Goal: Check status: Check status

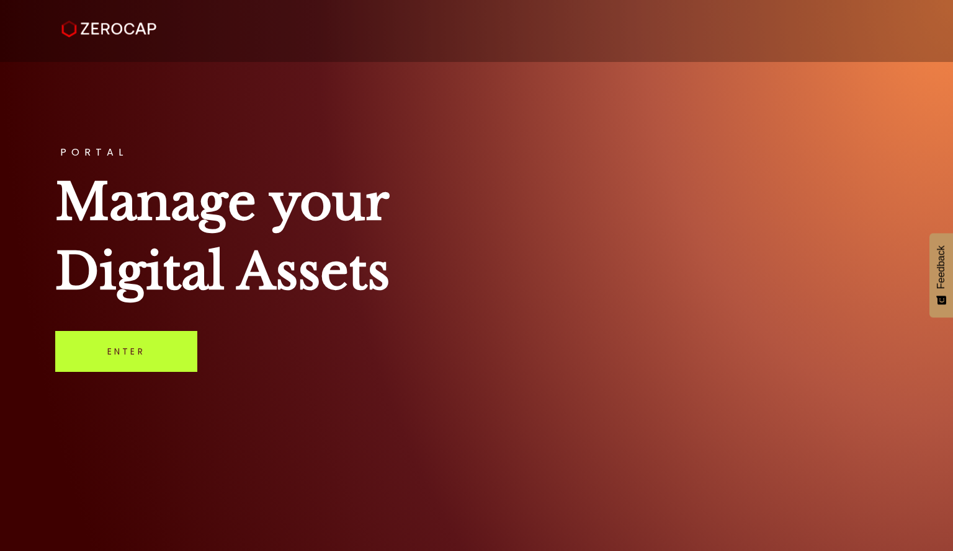
click at [118, 333] on link "Enter" at bounding box center [126, 351] width 142 height 41
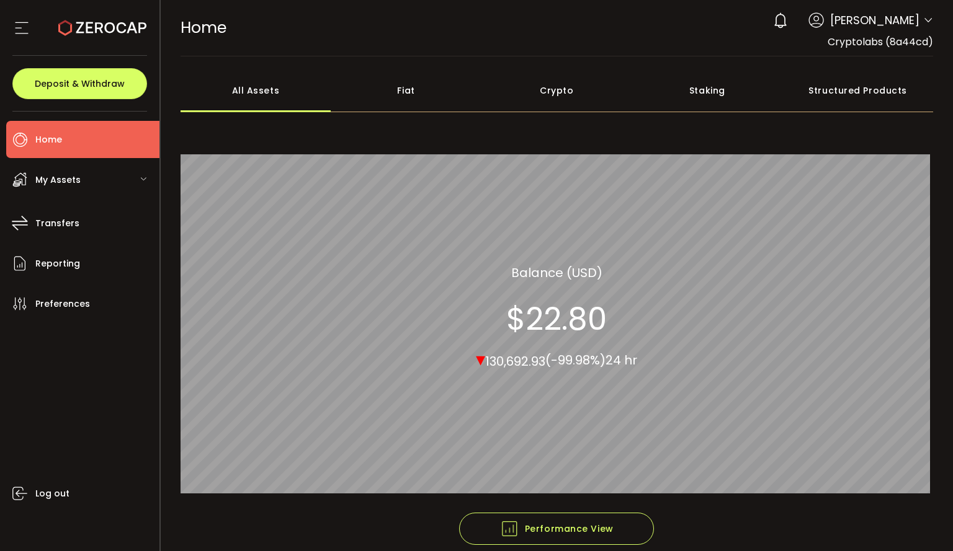
click at [93, 175] on div "My Assets" at bounding box center [82, 179] width 153 height 37
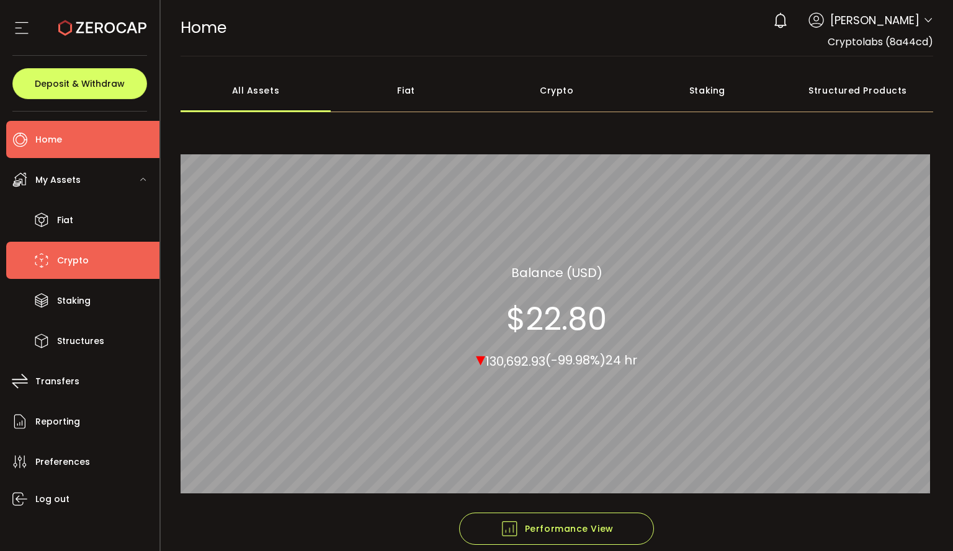
click at [77, 257] on span "Crypto" at bounding box center [73, 261] width 32 height 18
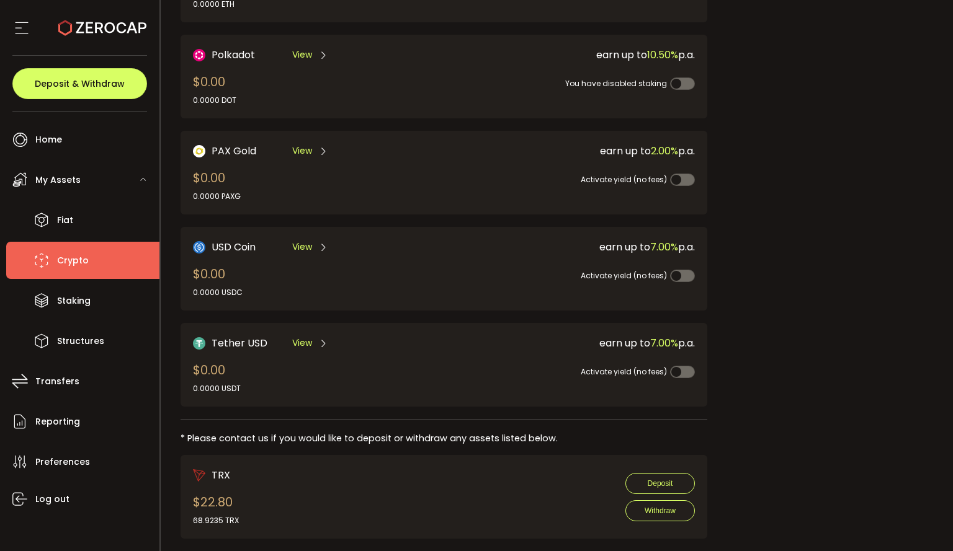
scroll to position [260, 0]
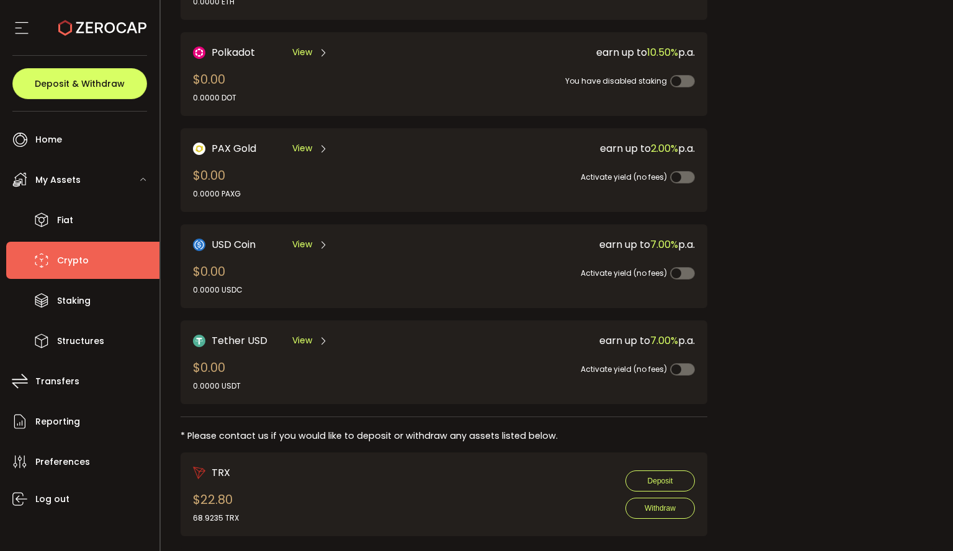
click at [306, 334] on span "View" at bounding box center [302, 340] width 20 height 13
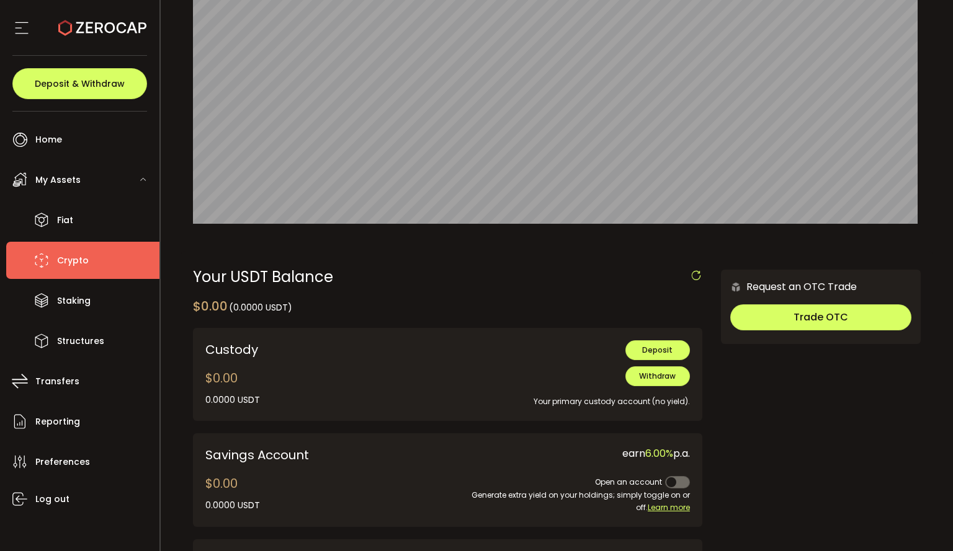
scroll to position [153, 0]
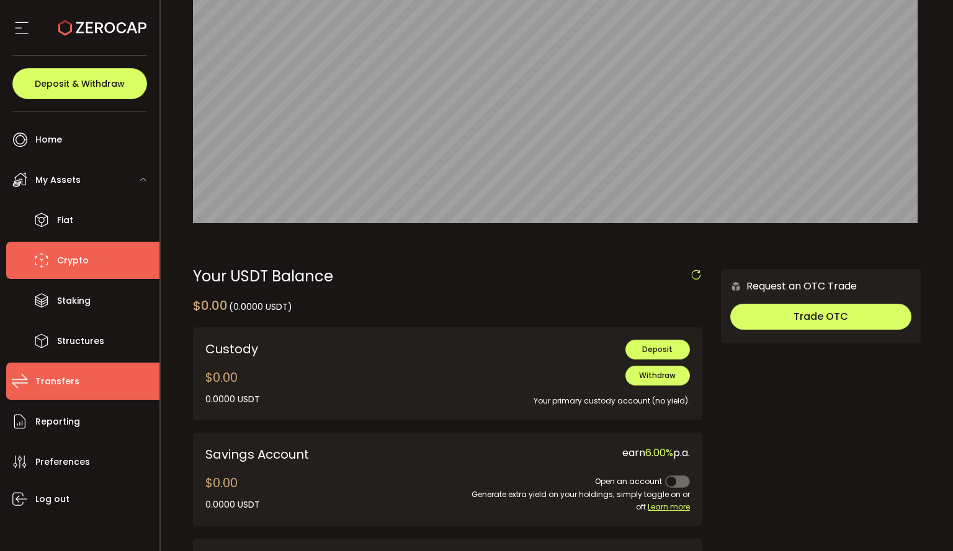
click at [37, 392] on li "Transfers" at bounding box center [82, 381] width 153 height 37
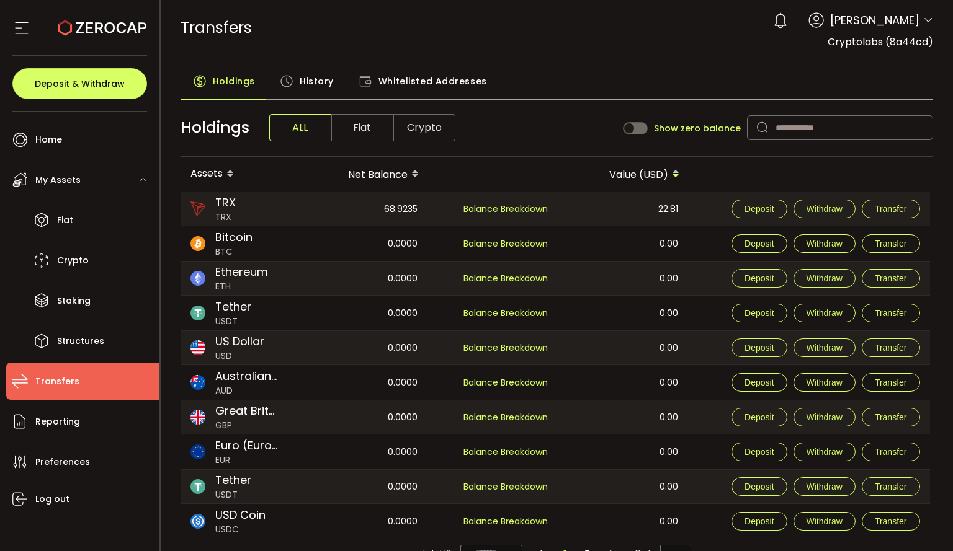
click at [488, 314] on span "Balance Breakdown" at bounding box center [505, 313] width 84 height 14
click at [309, 74] on span "History" at bounding box center [317, 81] width 34 height 25
